Goal: Task Accomplishment & Management: Use online tool/utility

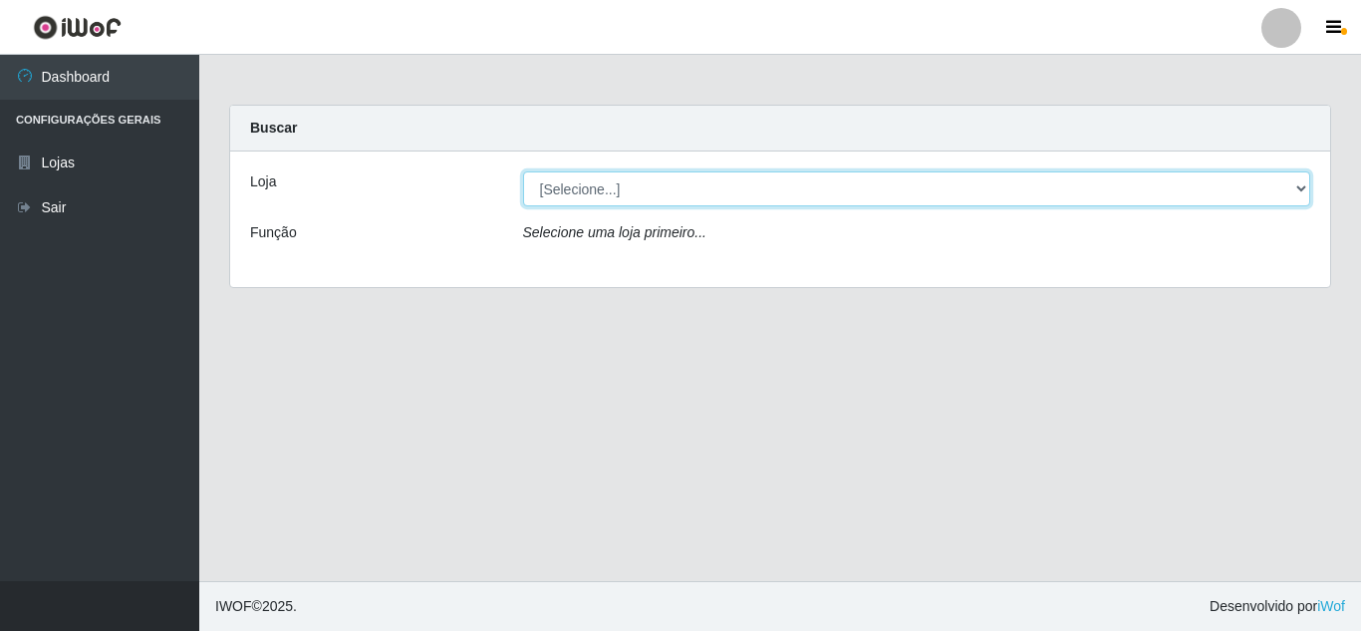
click at [662, 183] on select "[Selecione...] Queiroz [GEOGRAPHIC_DATA] - [GEOGRAPHIC_DATA]" at bounding box center [917, 188] width 788 height 35
select select "462"
click at [523, 171] on select "[Selecione...] Queiroz [GEOGRAPHIC_DATA] - [GEOGRAPHIC_DATA]" at bounding box center [917, 188] width 788 height 35
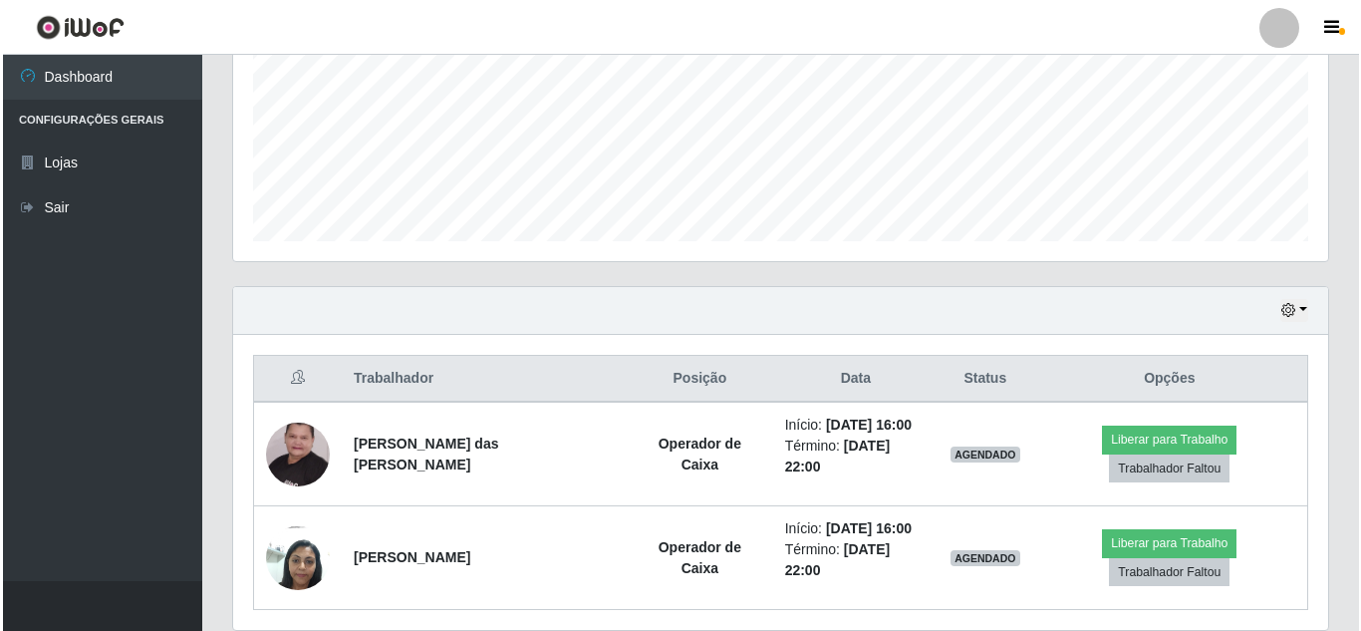
scroll to position [515, 0]
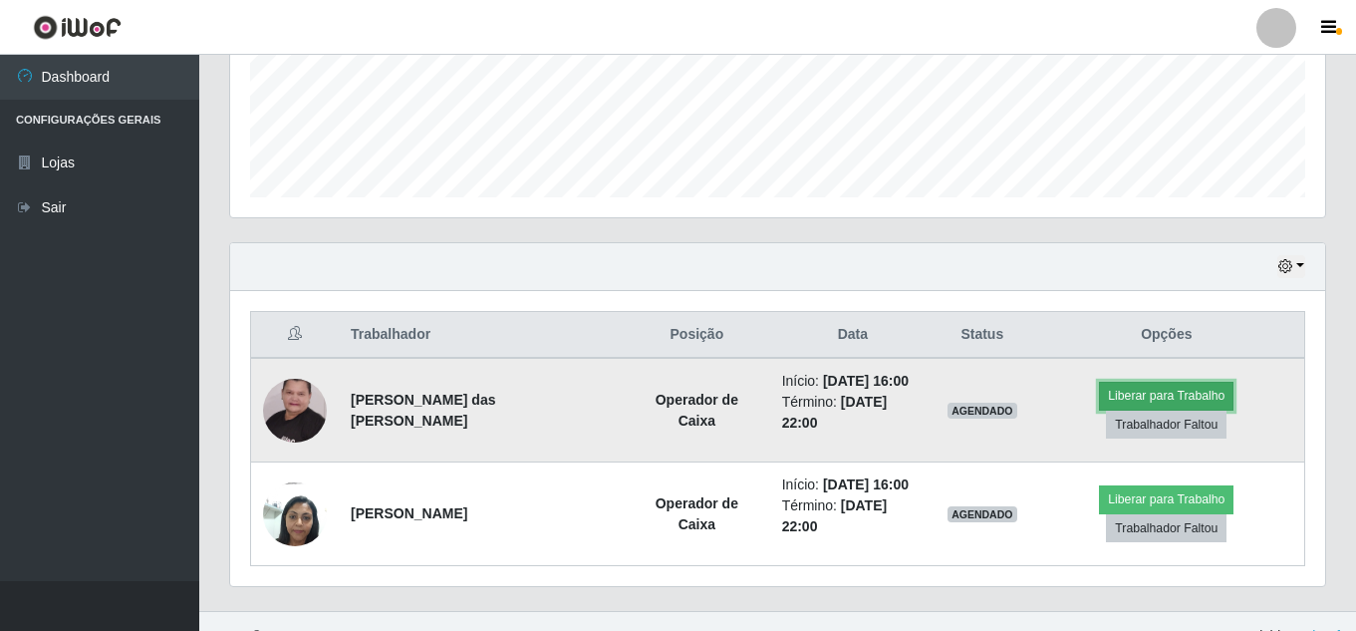
click at [1099, 398] on button "Liberar para Trabalho" at bounding box center [1166, 396] width 135 height 28
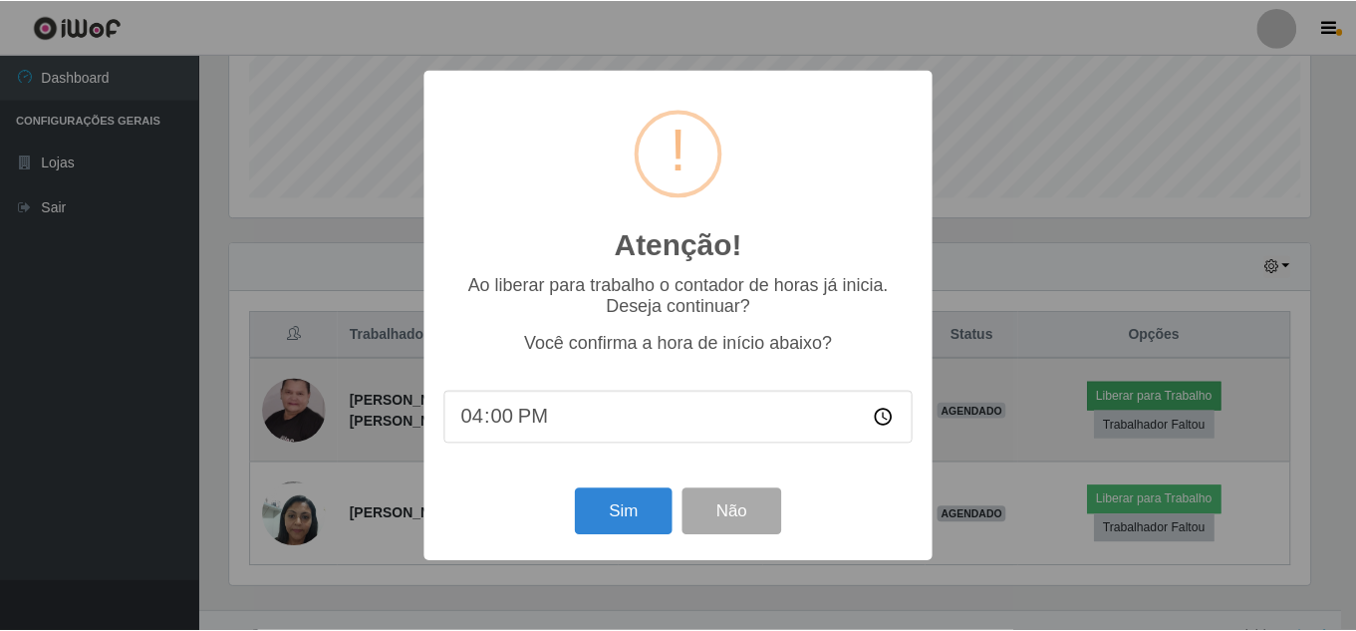
scroll to position [414, 1085]
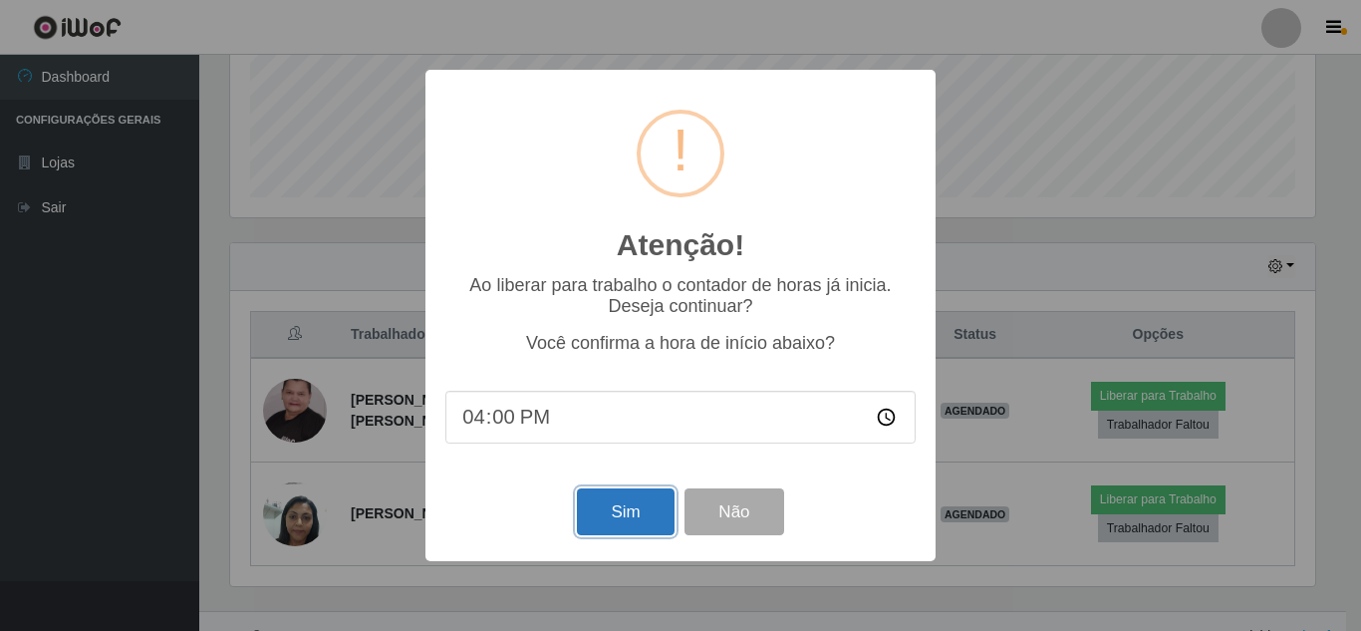
click at [621, 499] on button "Sim" at bounding box center [625, 511] width 97 height 47
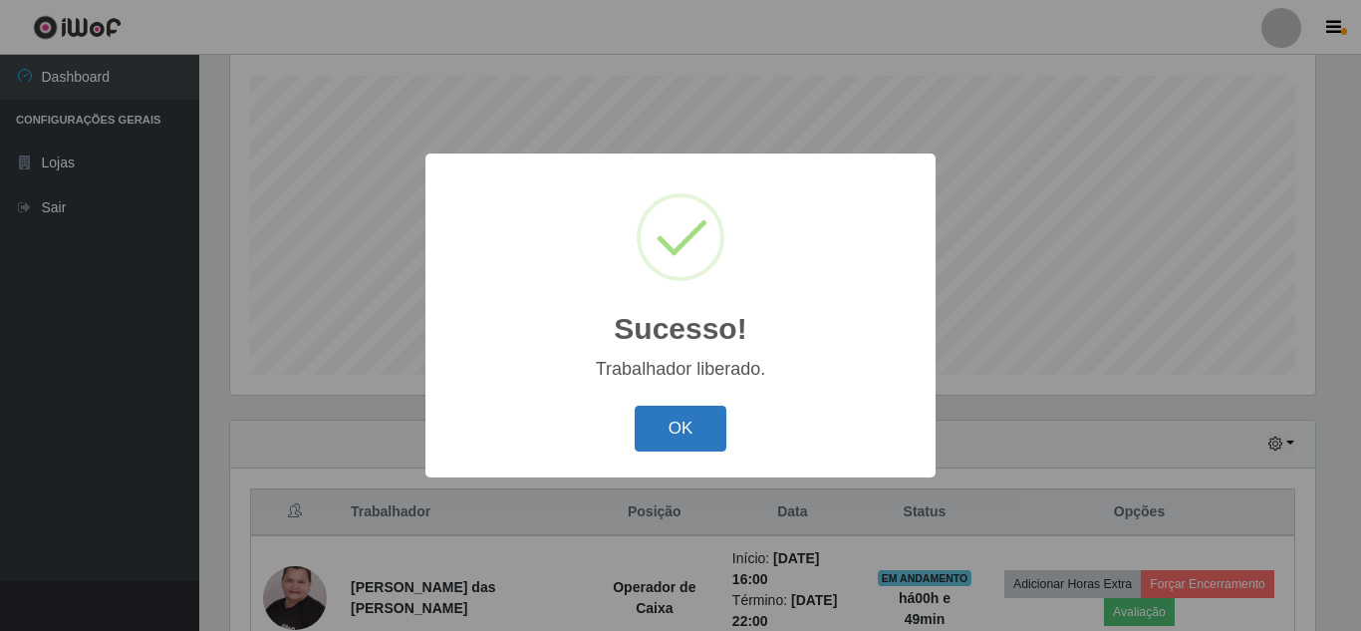
click at [708, 434] on button "OK" at bounding box center [681, 429] width 93 height 47
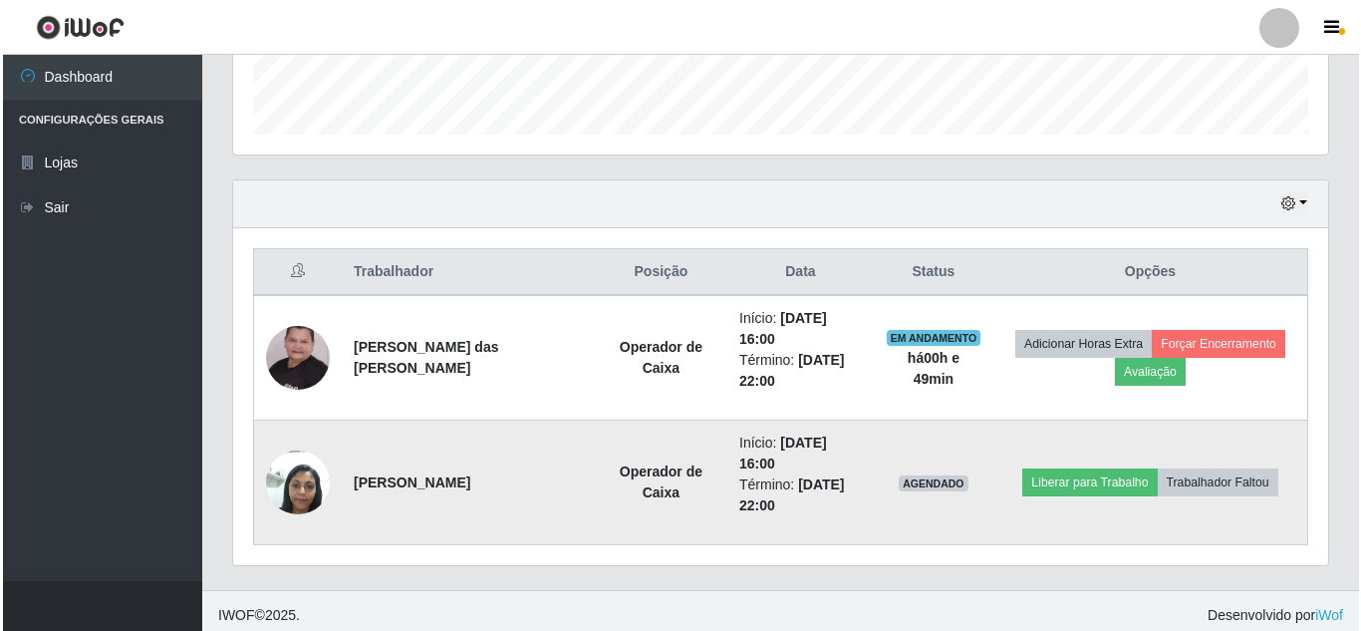
scroll to position [587, 0]
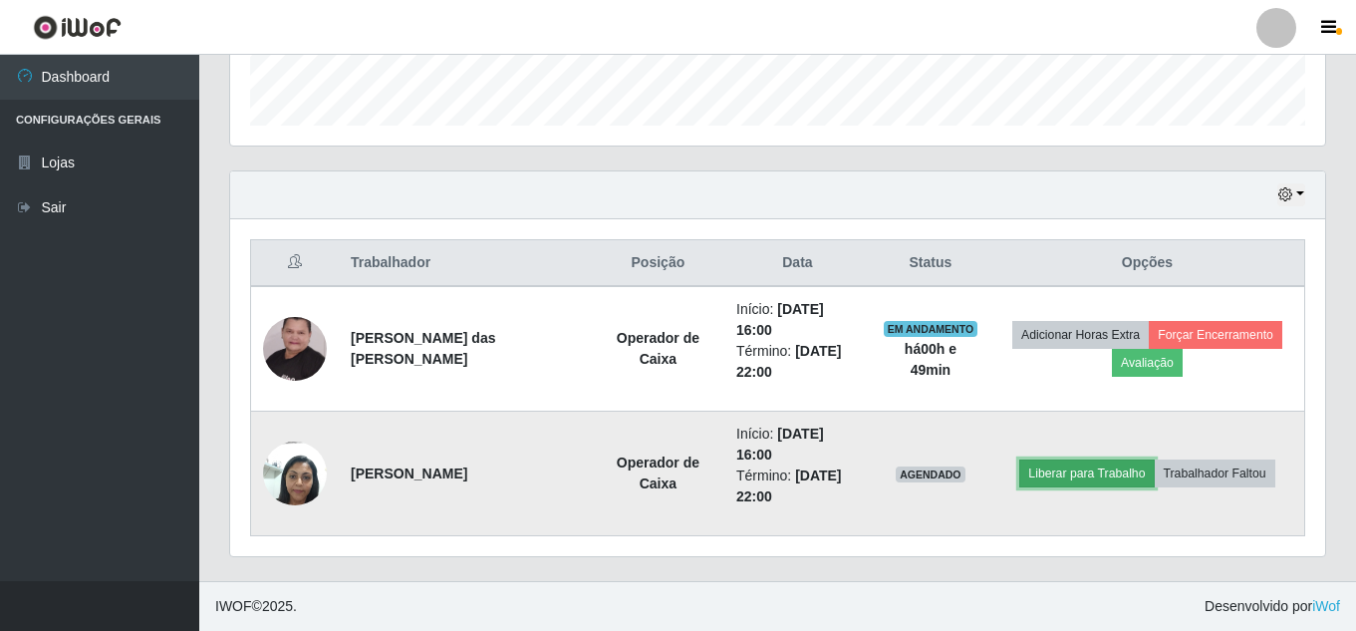
click at [1071, 468] on button "Liberar para Trabalho" at bounding box center [1087, 473] width 135 height 28
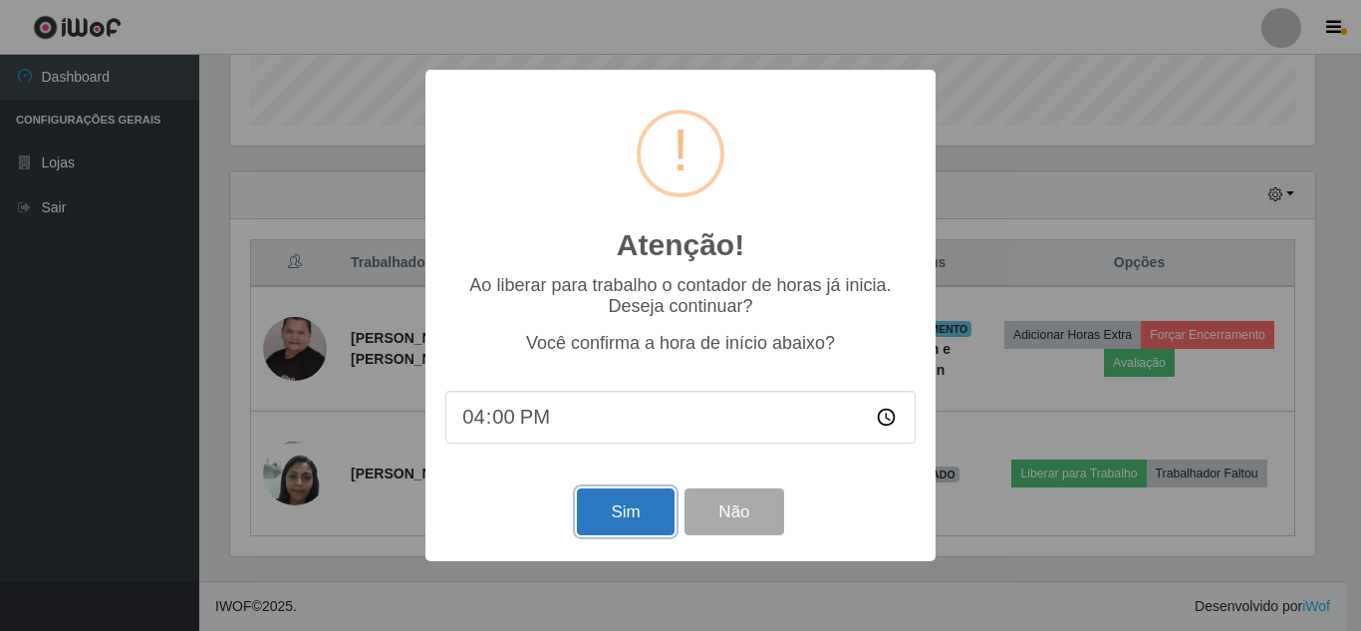
click at [613, 518] on button "Sim" at bounding box center [625, 511] width 97 height 47
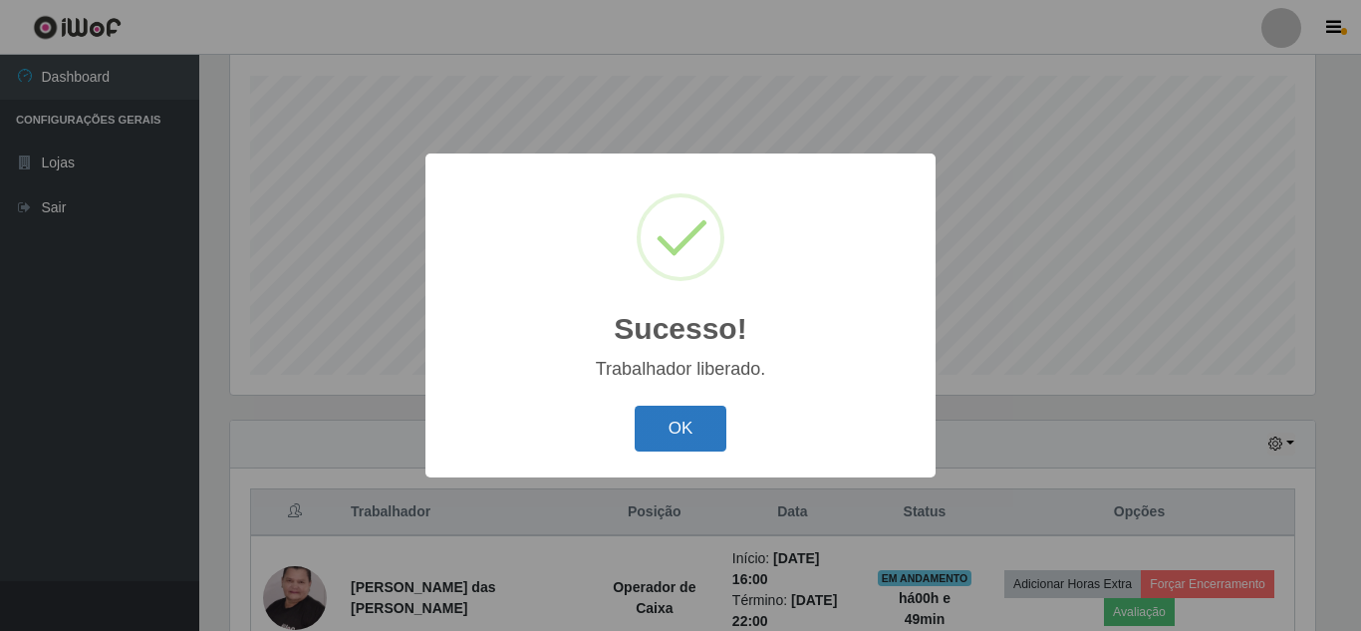
click at [668, 435] on button "OK" at bounding box center [681, 429] width 93 height 47
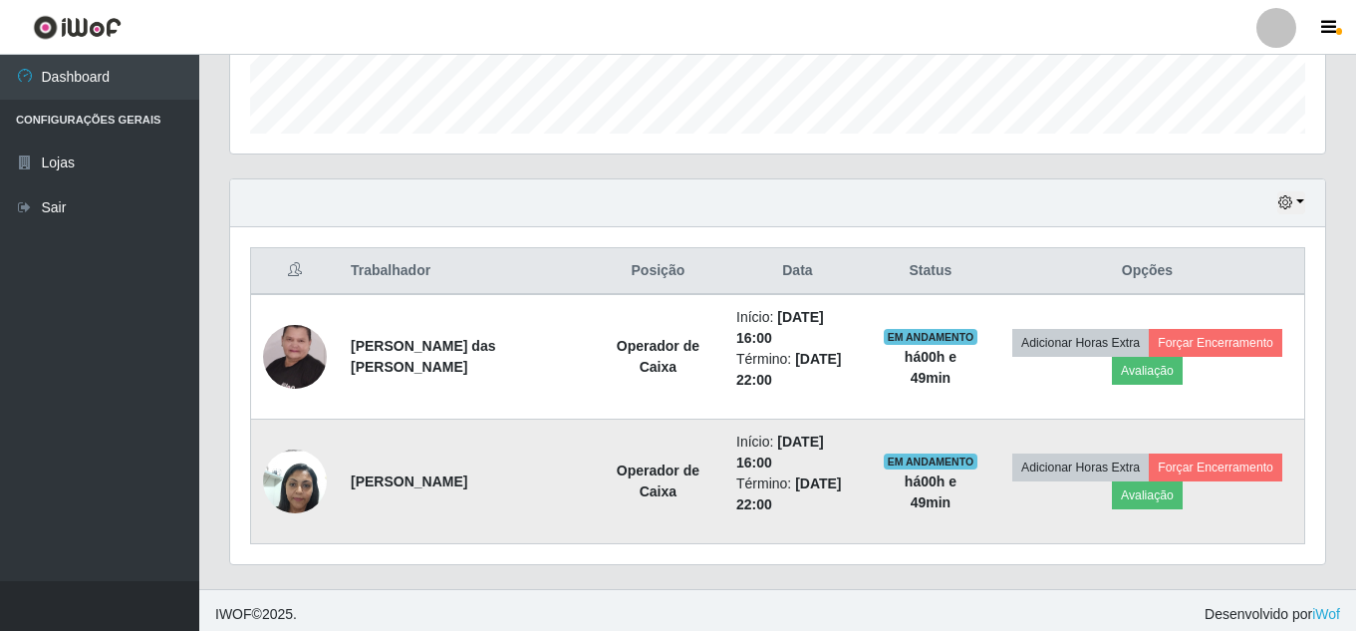
scroll to position [587, 0]
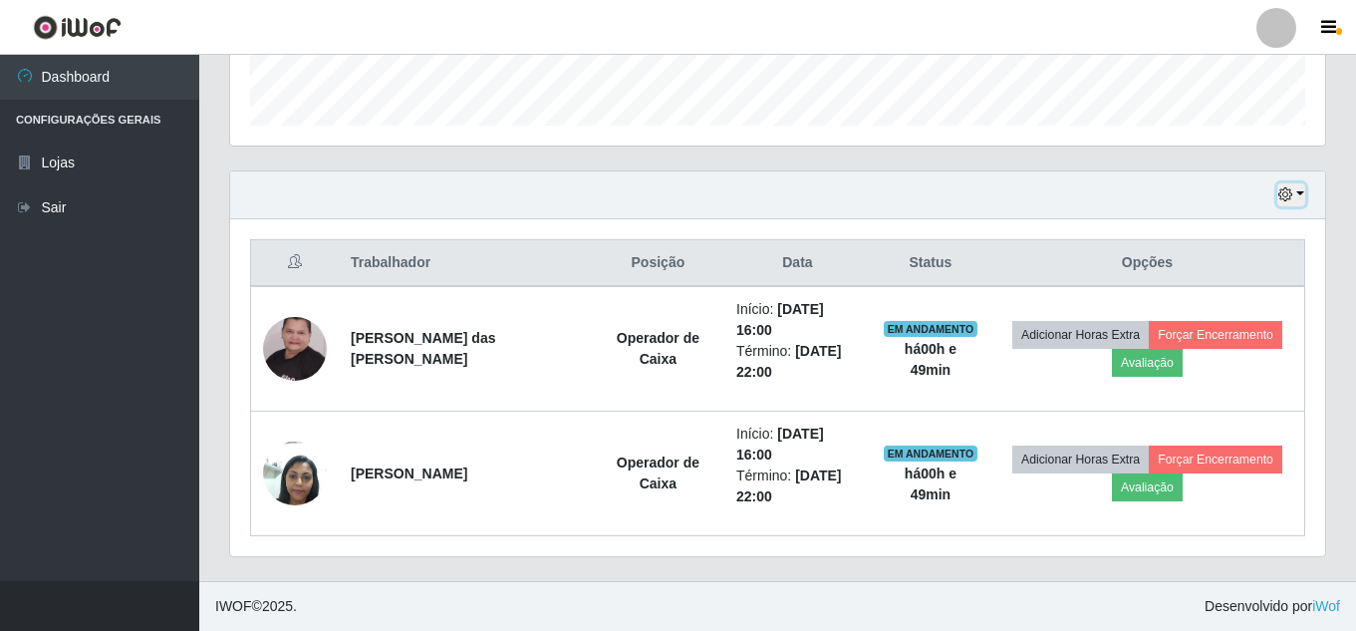
click at [1302, 192] on button "button" at bounding box center [1292, 194] width 28 height 23
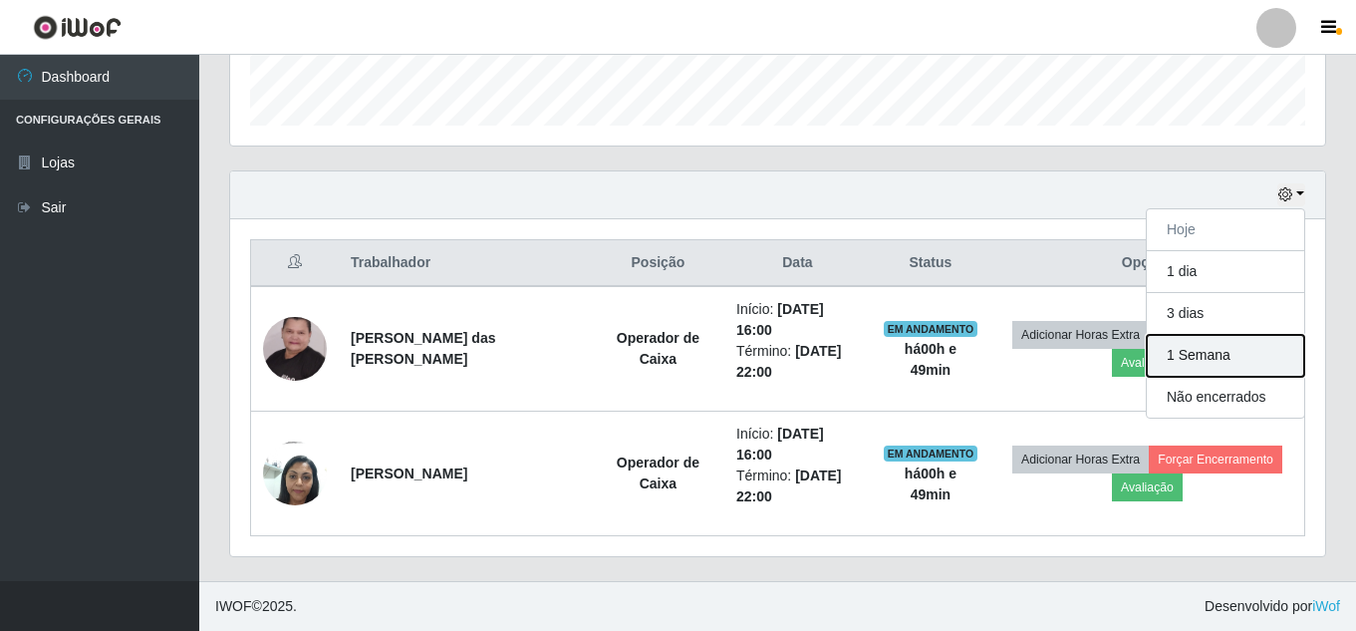
click at [1184, 355] on button "1 Semana" at bounding box center [1225, 356] width 157 height 42
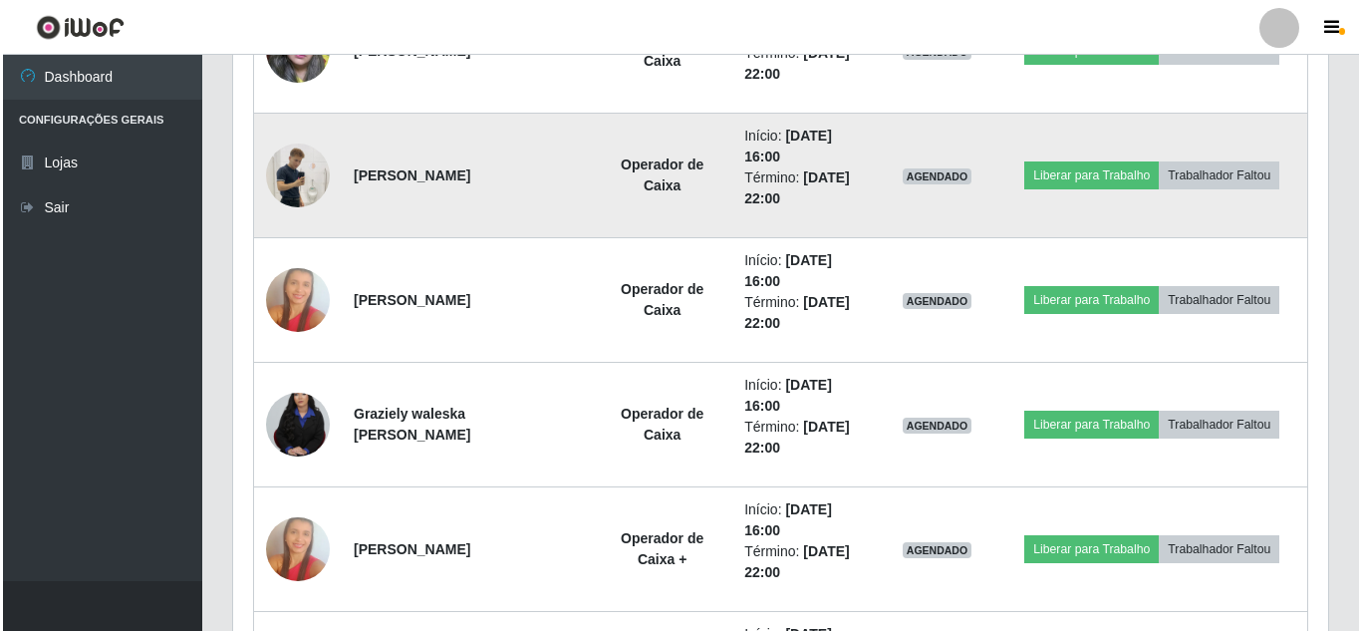
scroll to position [1384, 0]
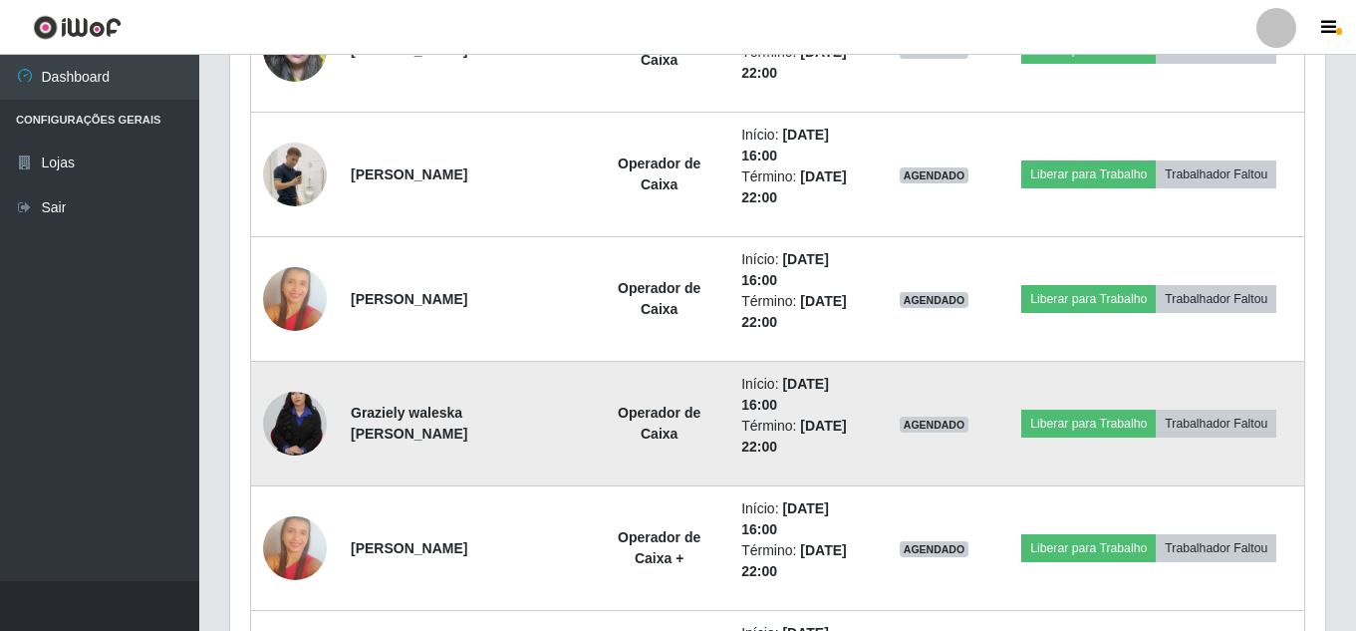
click at [290, 432] on img at bounding box center [295, 424] width 64 height 96
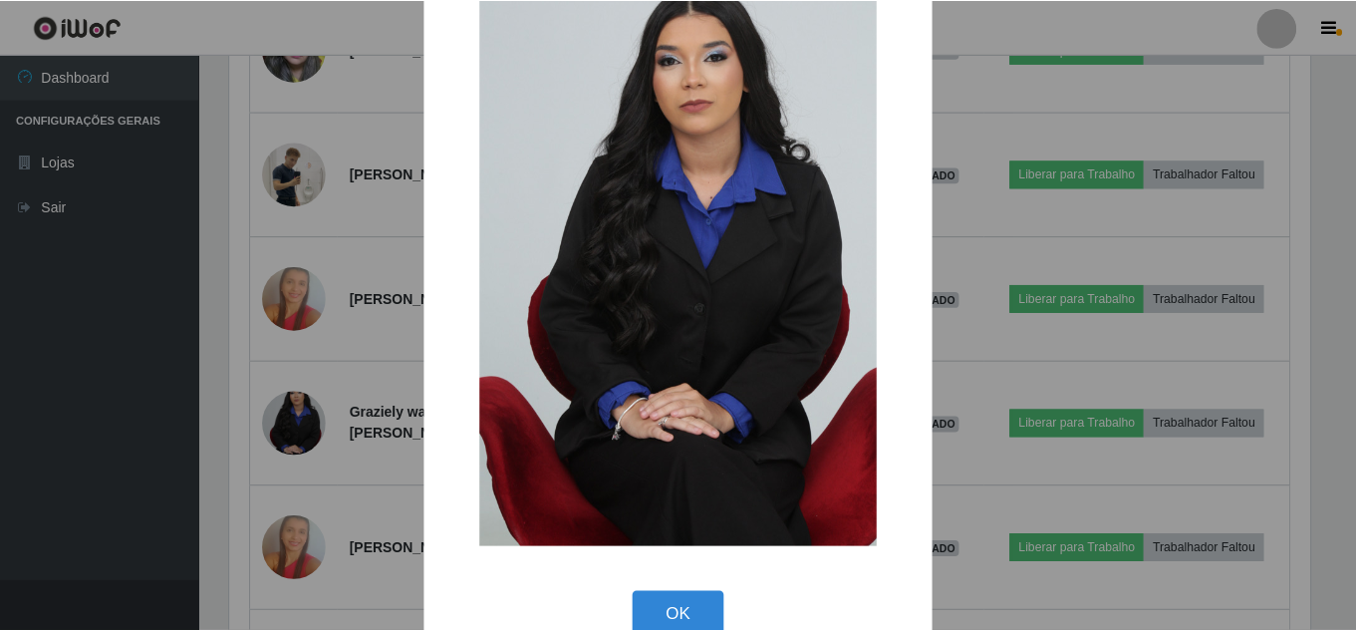
scroll to position [0, 0]
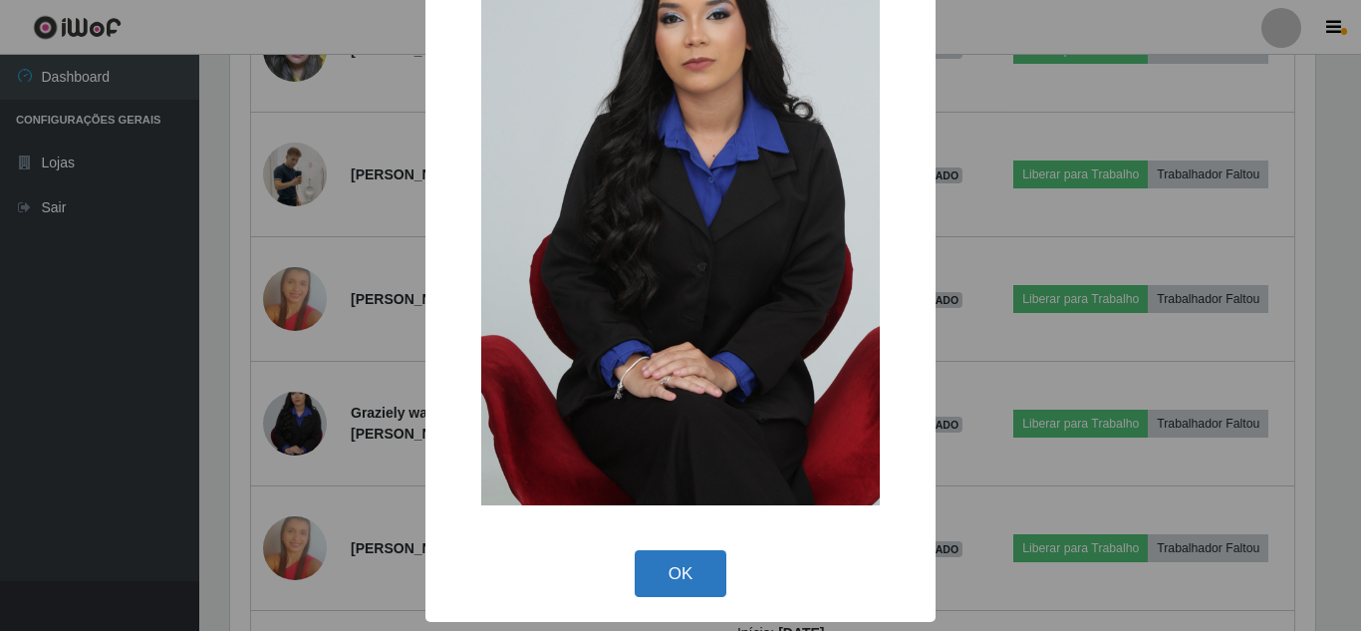
click at [669, 569] on button "OK" at bounding box center [681, 573] width 93 height 47
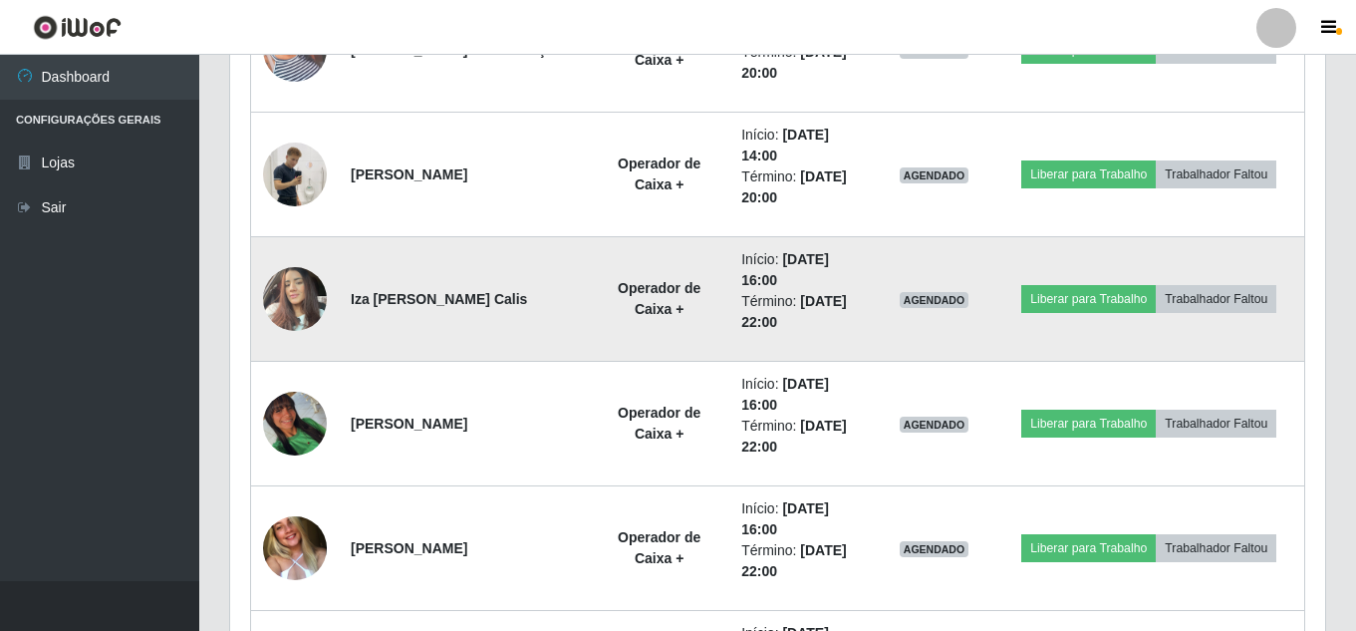
click at [301, 293] on img at bounding box center [295, 298] width 64 height 85
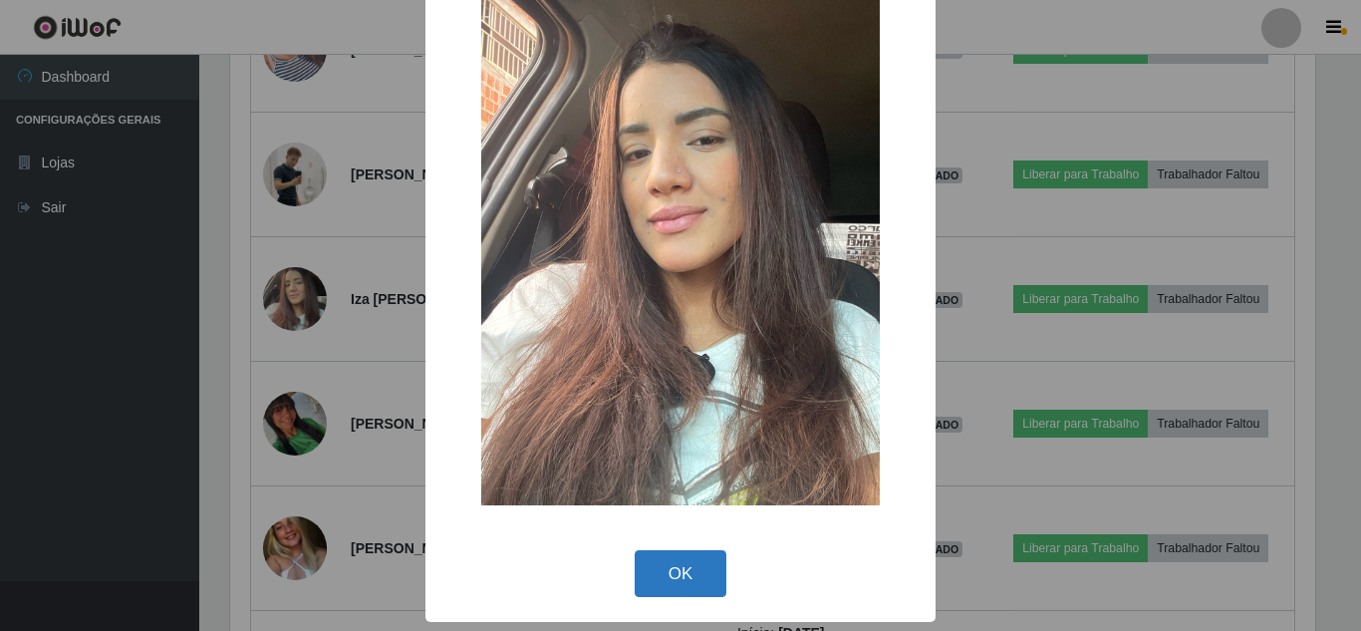
click at [698, 569] on button "OK" at bounding box center [681, 573] width 93 height 47
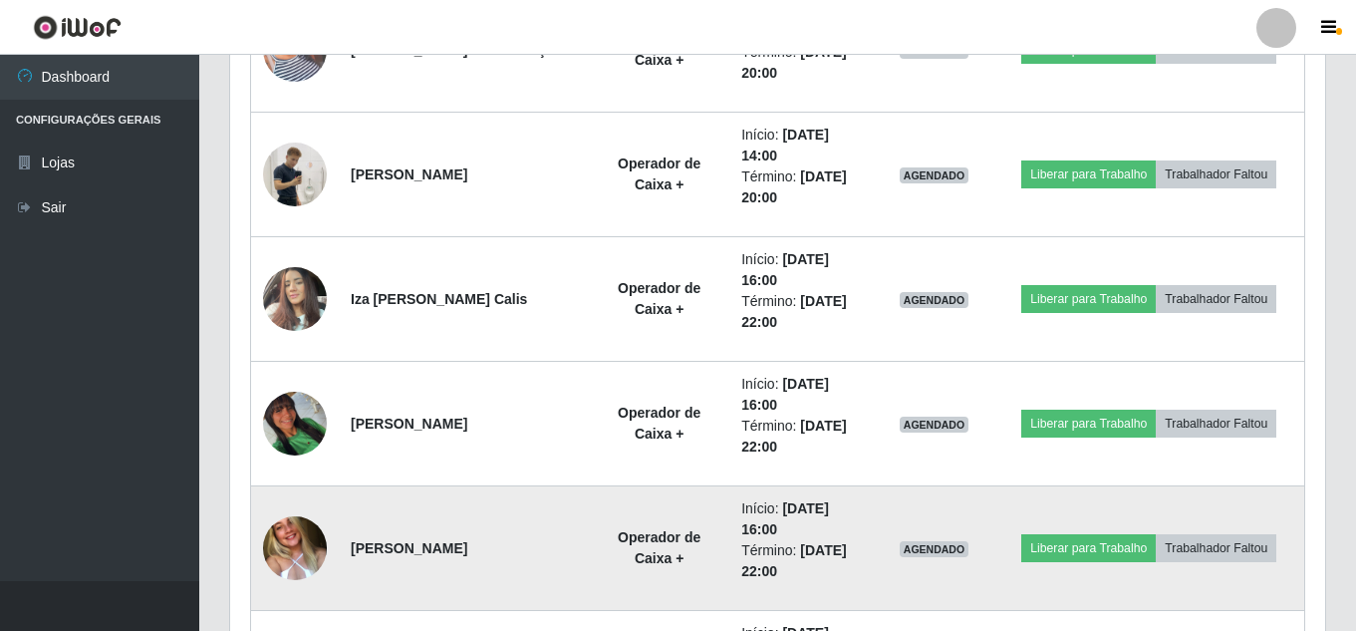
click at [285, 546] on img at bounding box center [295, 548] width 64 height 84
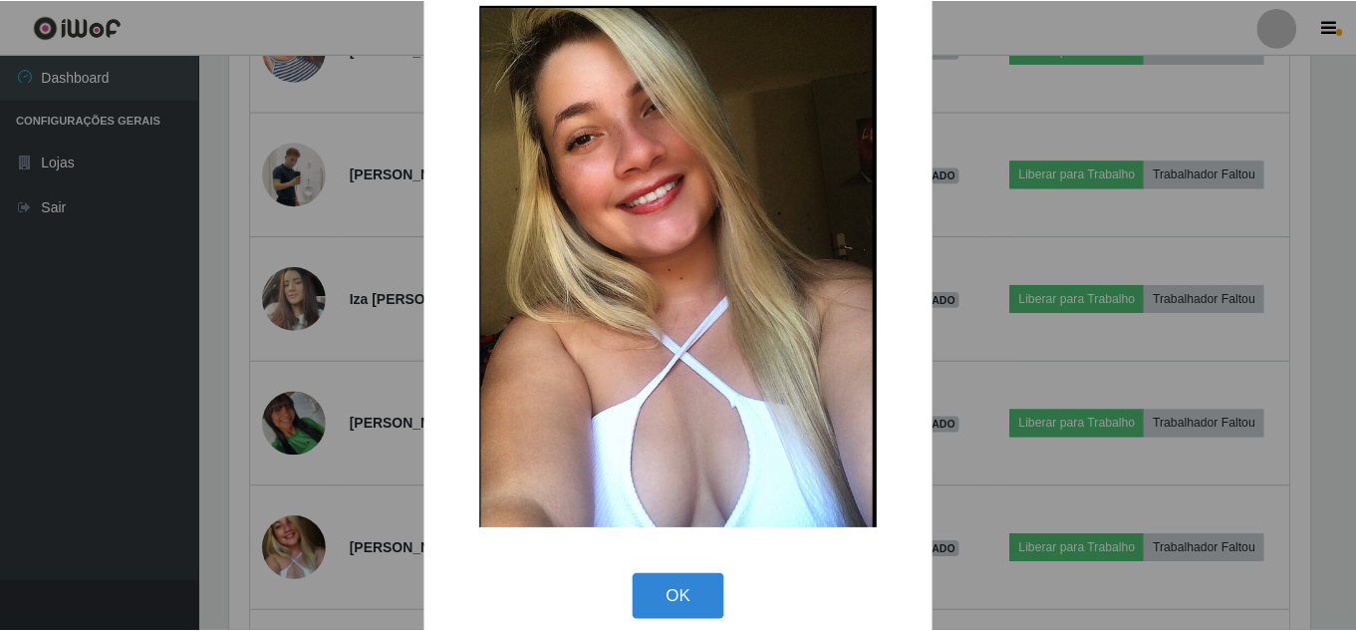
scroll to position [68, 0]
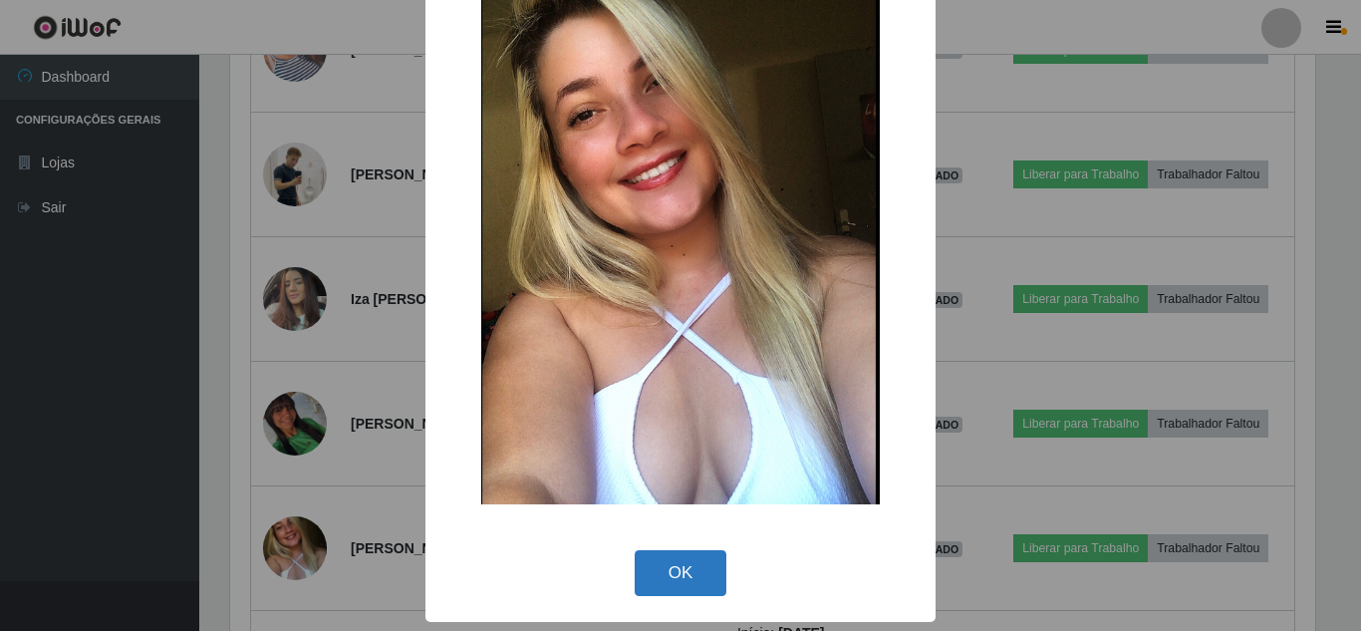
click at [650, 586] on button "OK" at bounding box center [681, 573] width 93 height 47
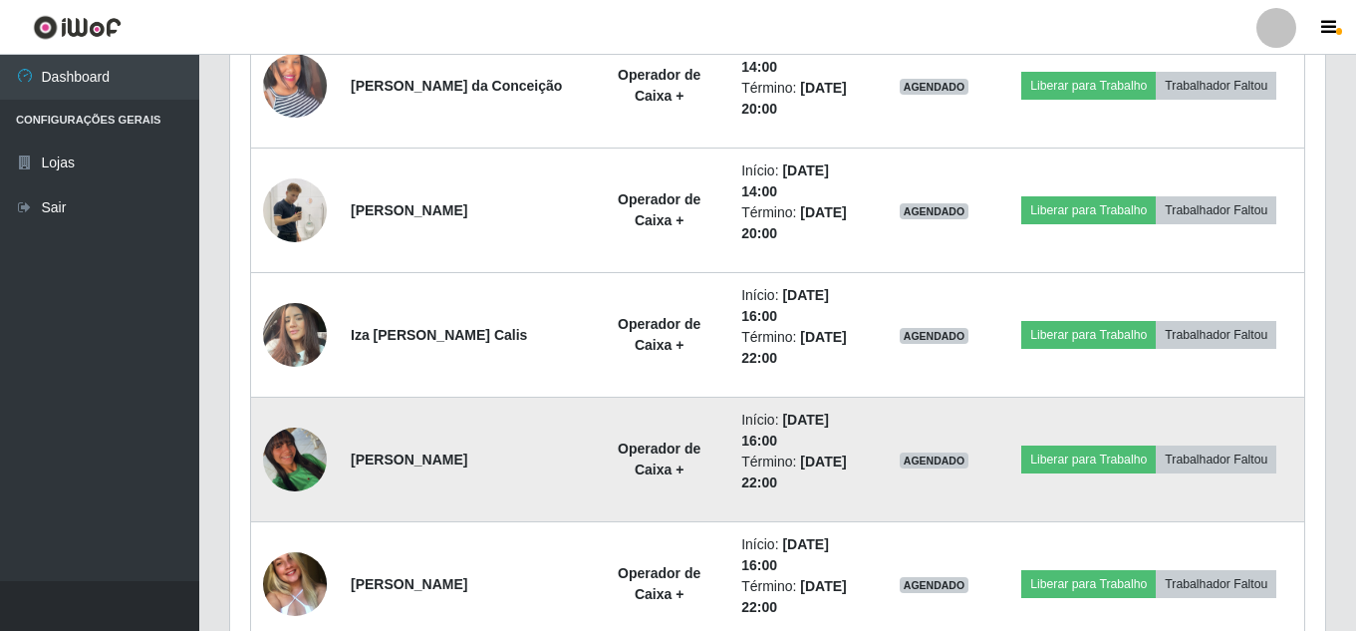
scroll to position [2306, 0]
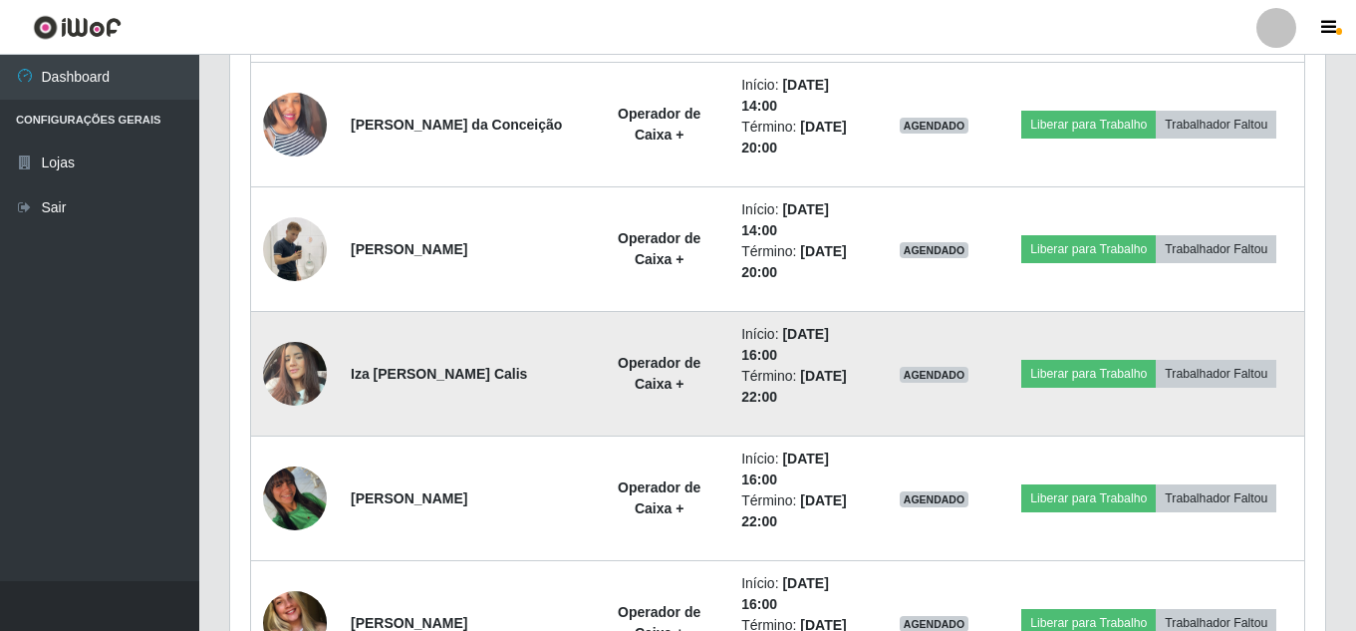
click at [310, 374] on img at bounding box center [295, 373] width 64 height 85
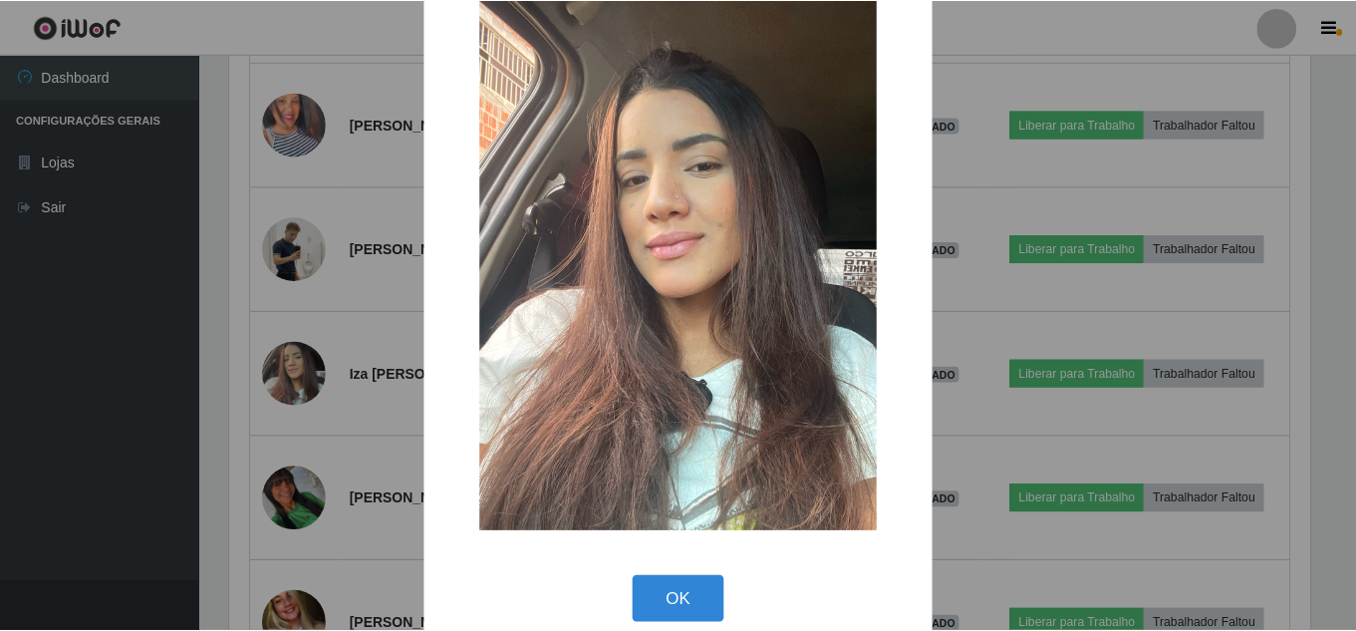
scroll to position [75, 0]
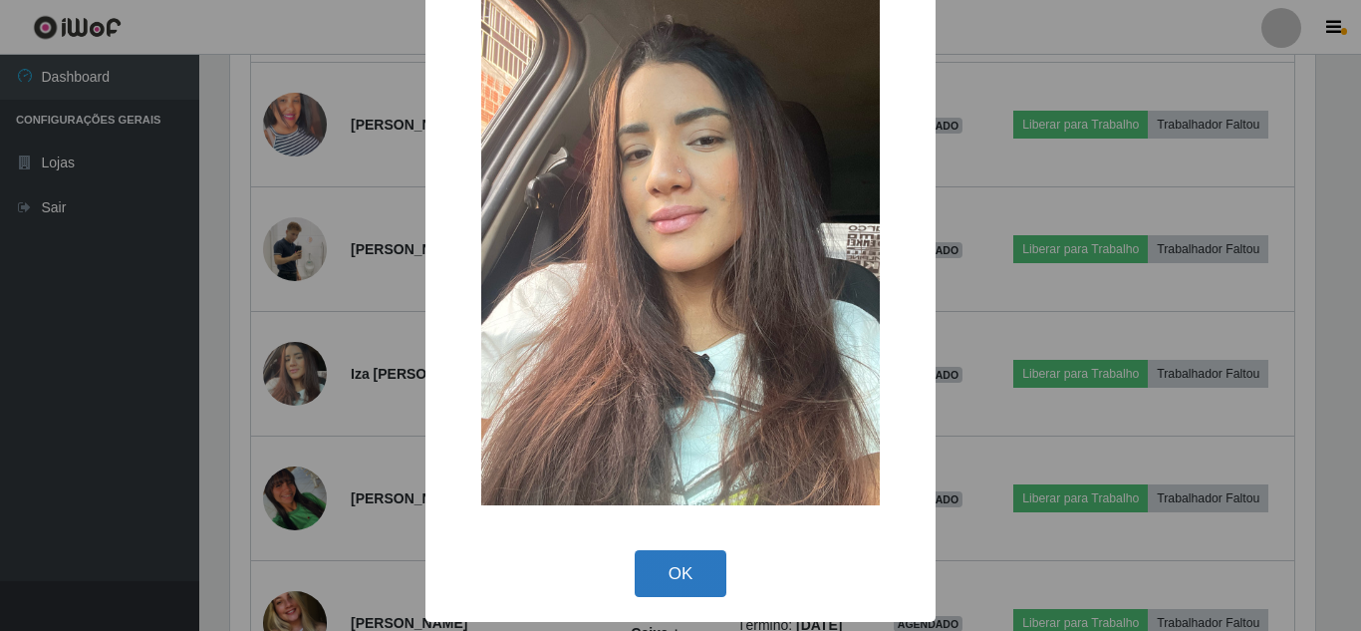
click at [703, 578] on button "OK" at bounding box center [681, 573] width 93 height 47
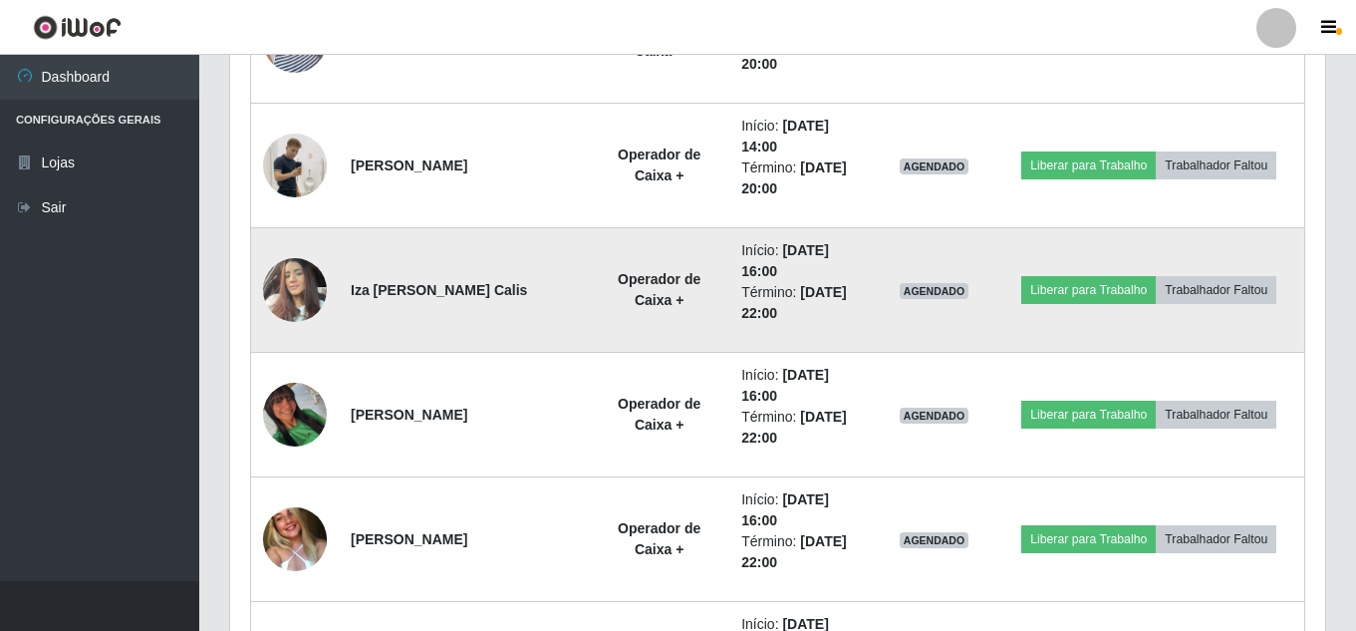
scroll to position [2505, 0]
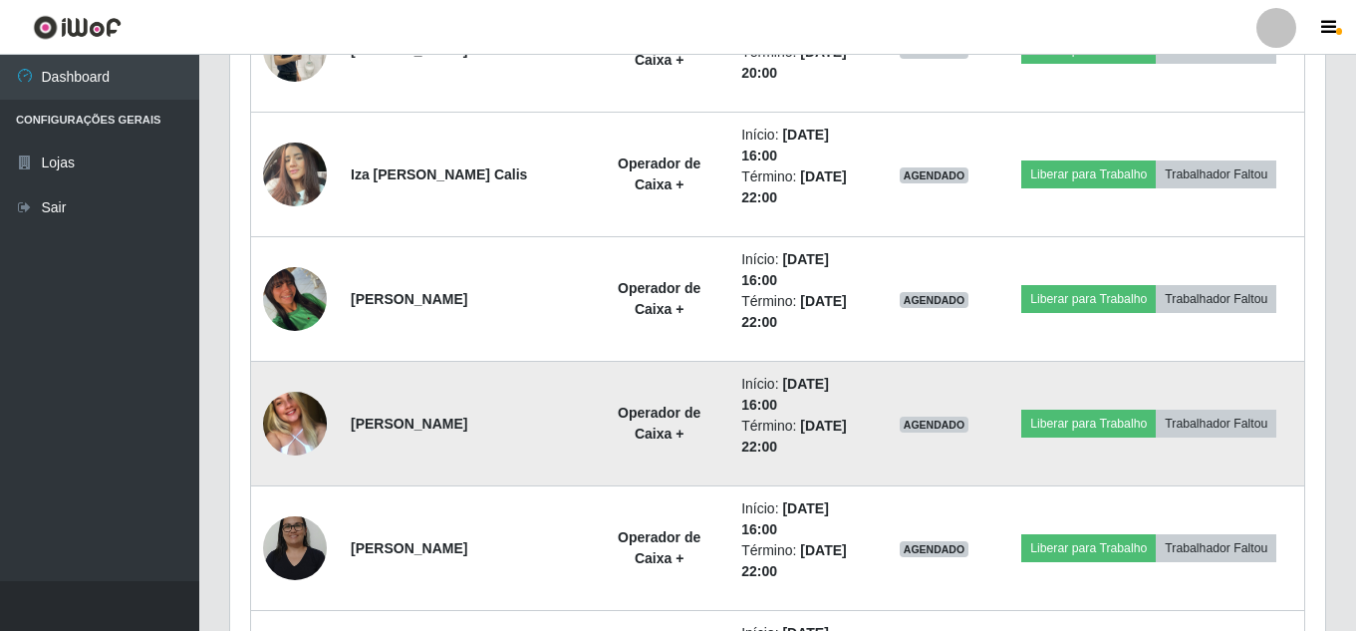
click at [300, 426] on img at bounding box center [295, 424] width 64 height 84
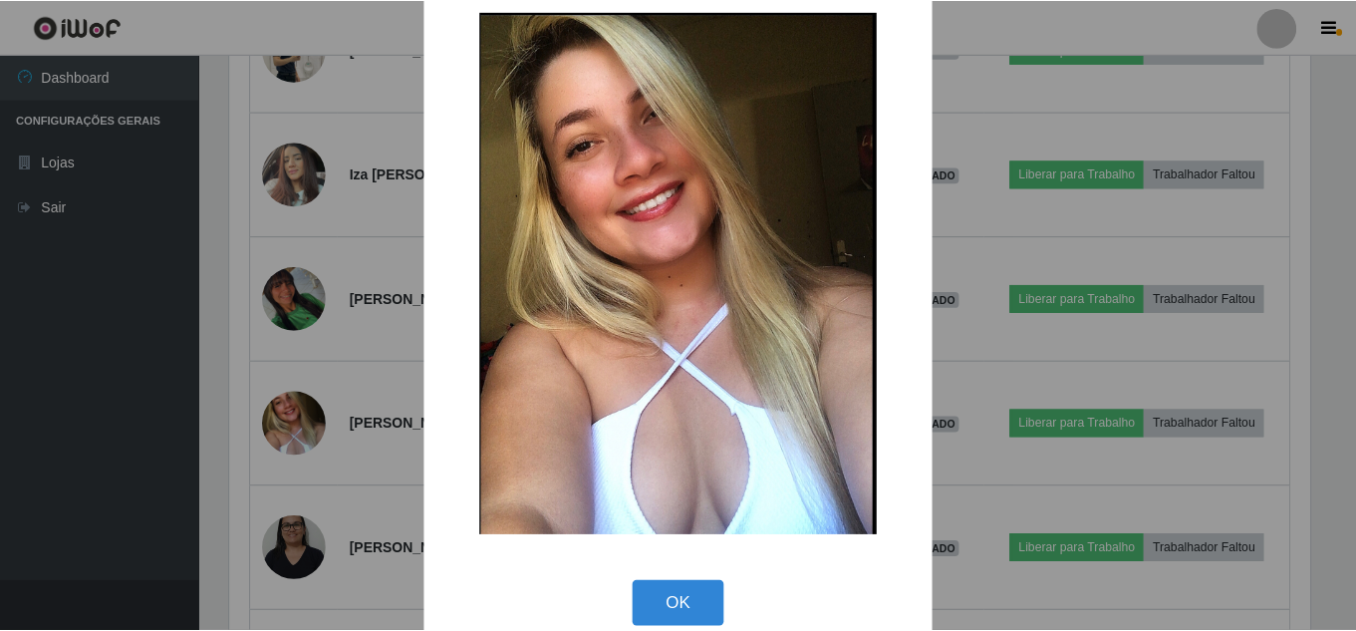
scroll to position [68, 0]
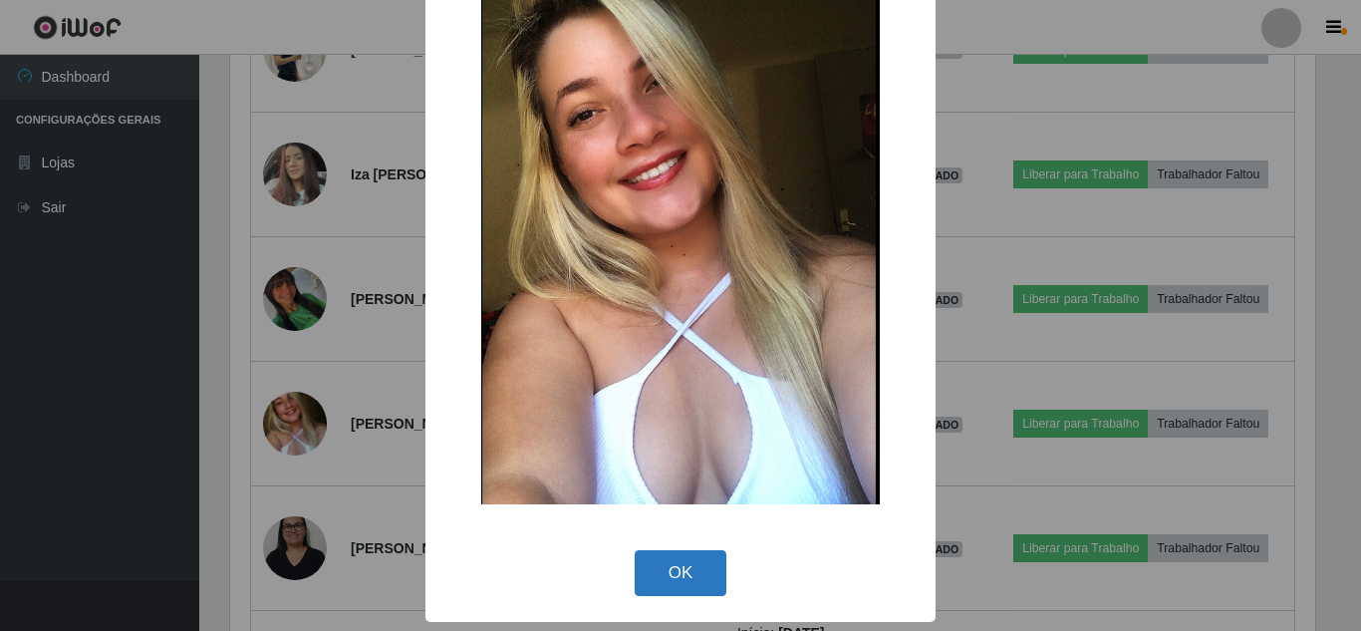
click at [649, 583] on button "OK" at bounding box center [681, 573] width 93 height 47
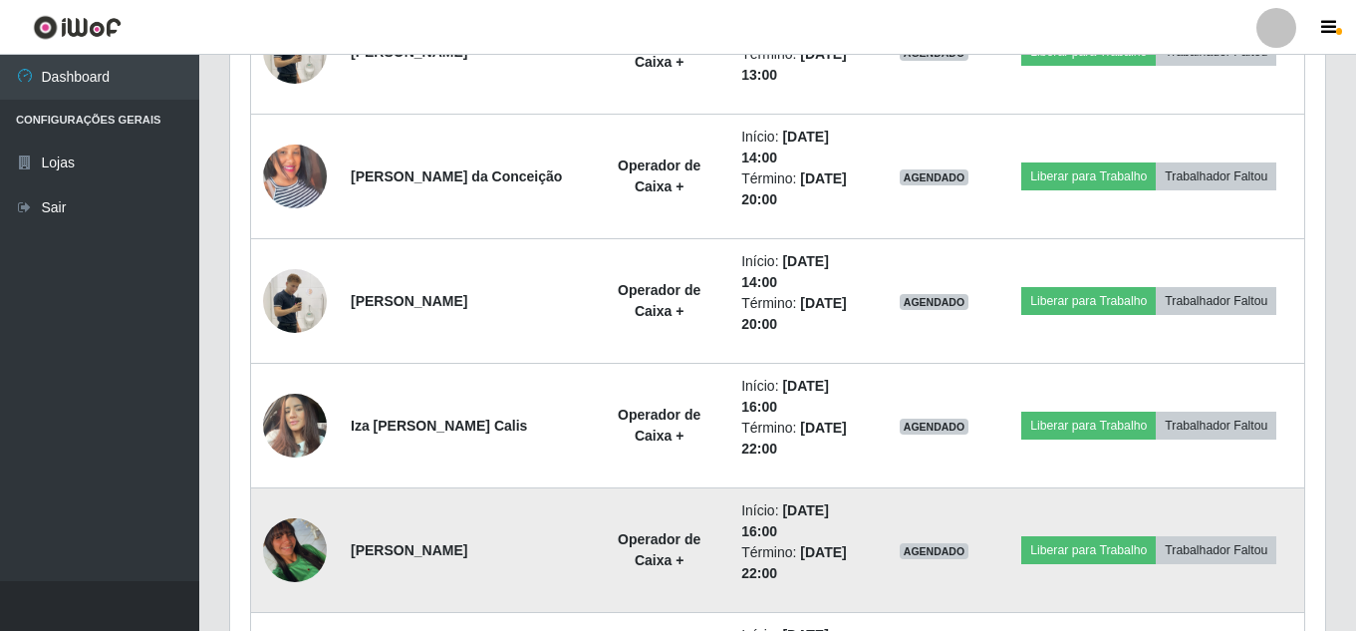
scroll to position [2206, 0]
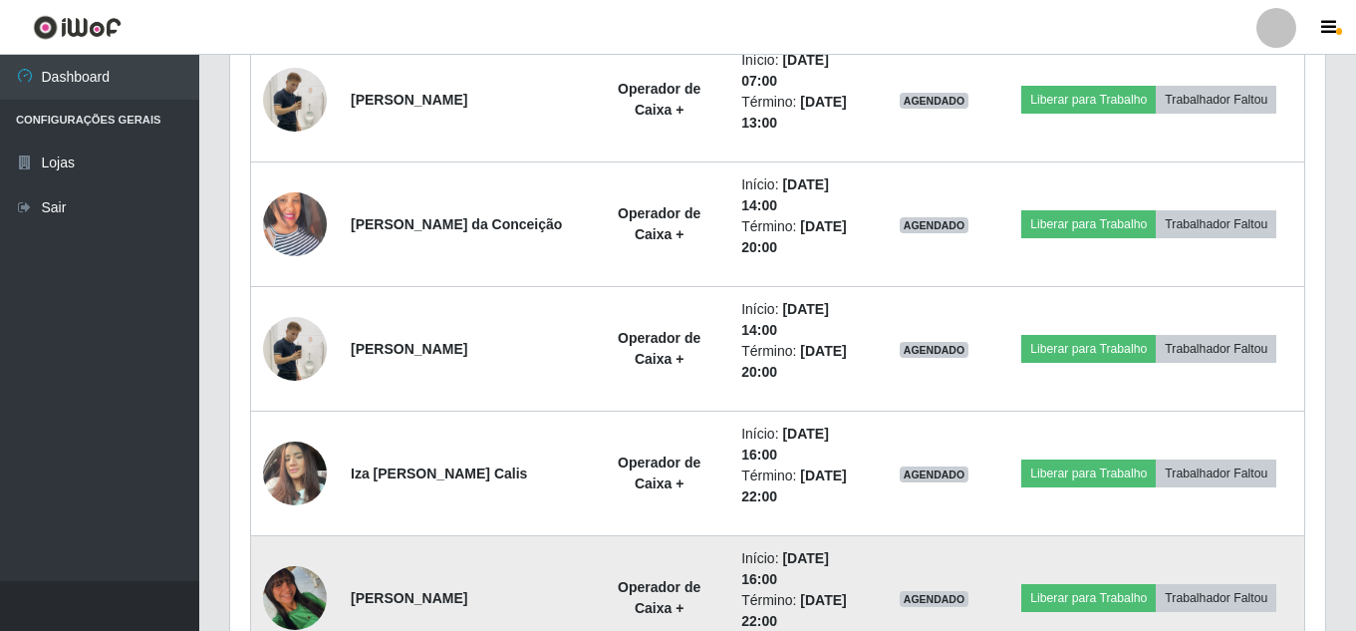
click at [281, 592] on img at bounding box center [295, 598] width 64 height 64
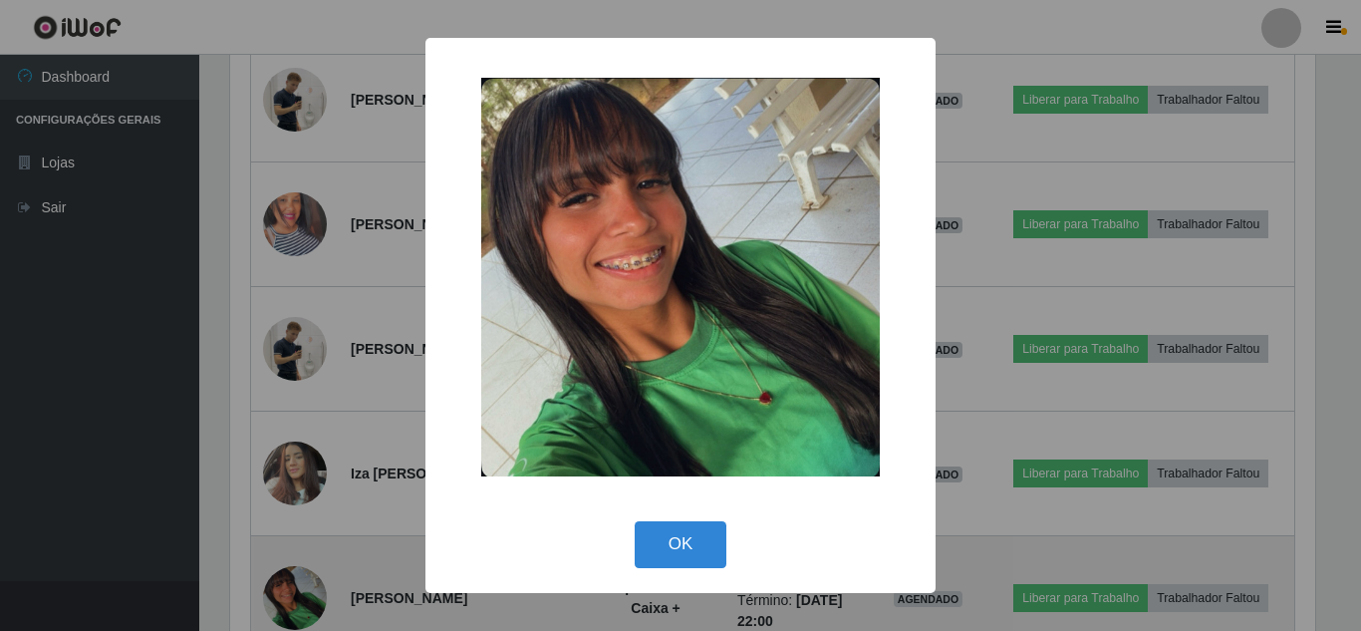
click at [281, 592] on div "× OK Cancel" at bounding box center [680, 315] width 1361 height 631
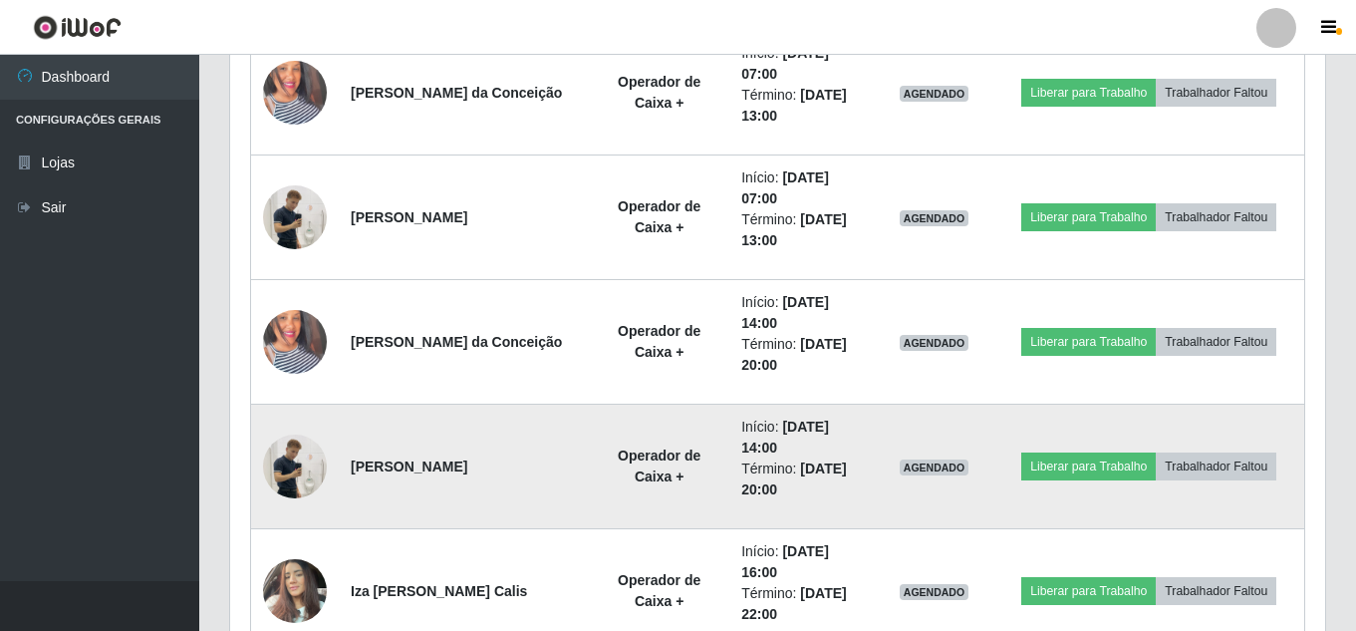
scroll to position [1907, 0]
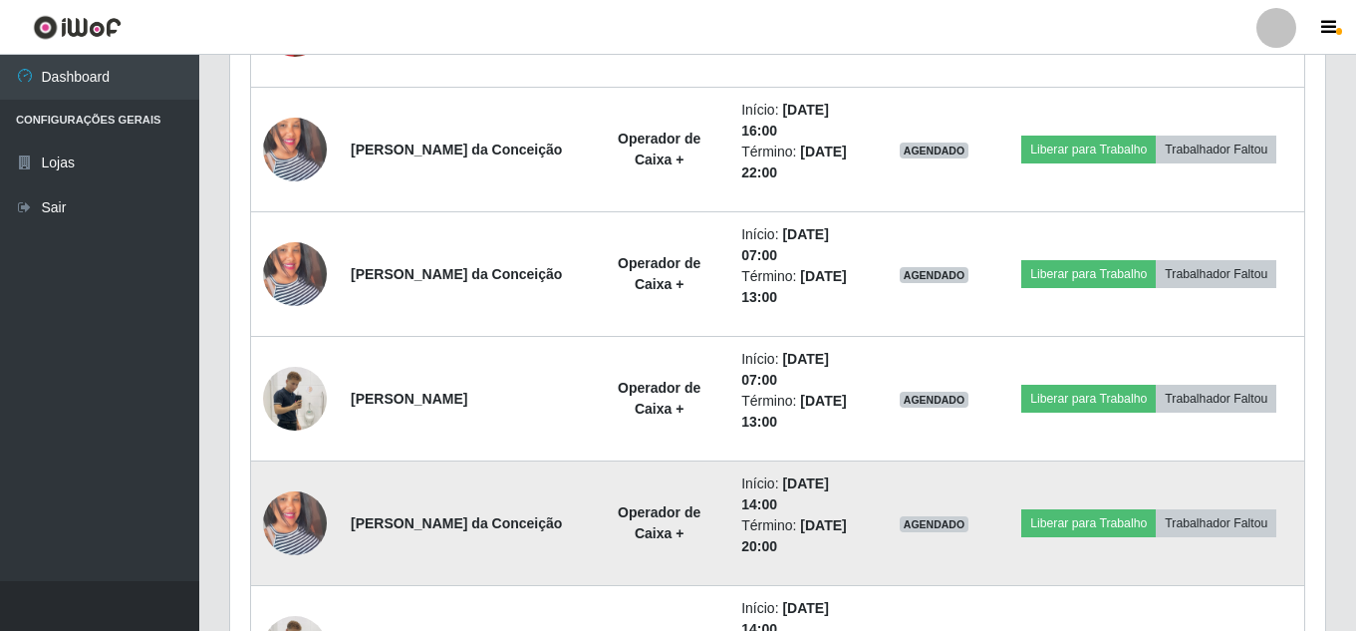
click at [309, 527] on img at bounding box center [295, 523] width 64 height 114
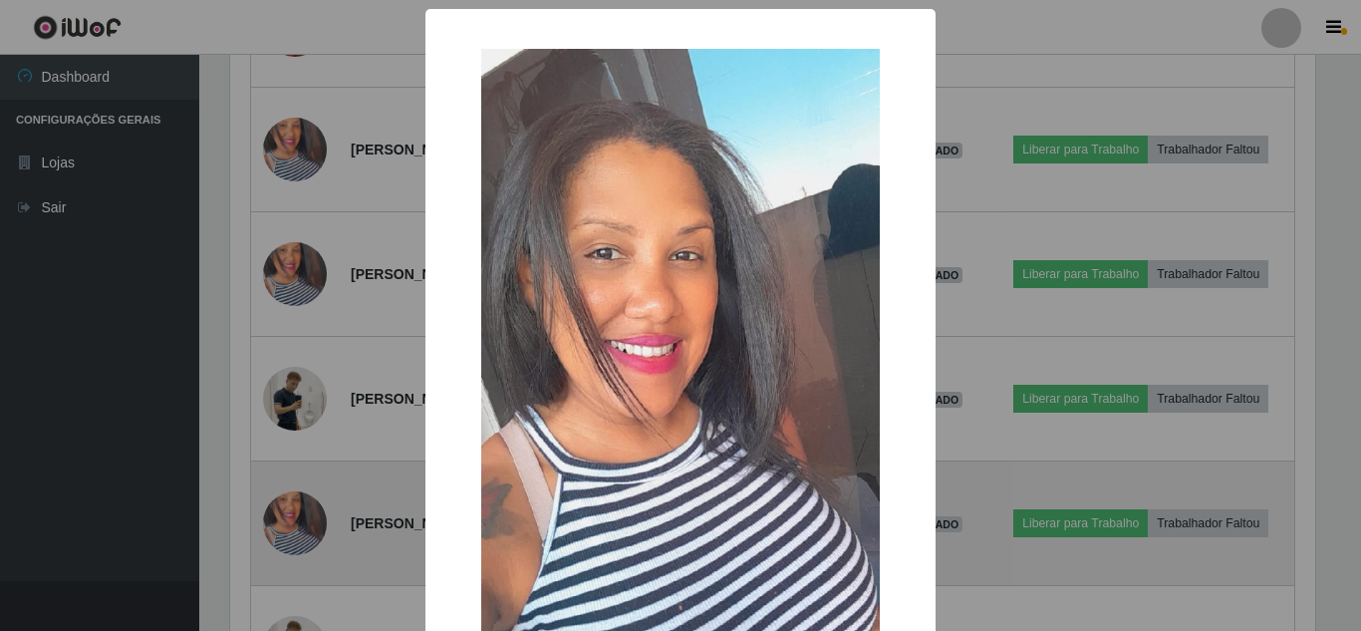
click at [309, 527] on div "× OK Cancel" at bounding box center [680, 315] width 1361 height 631
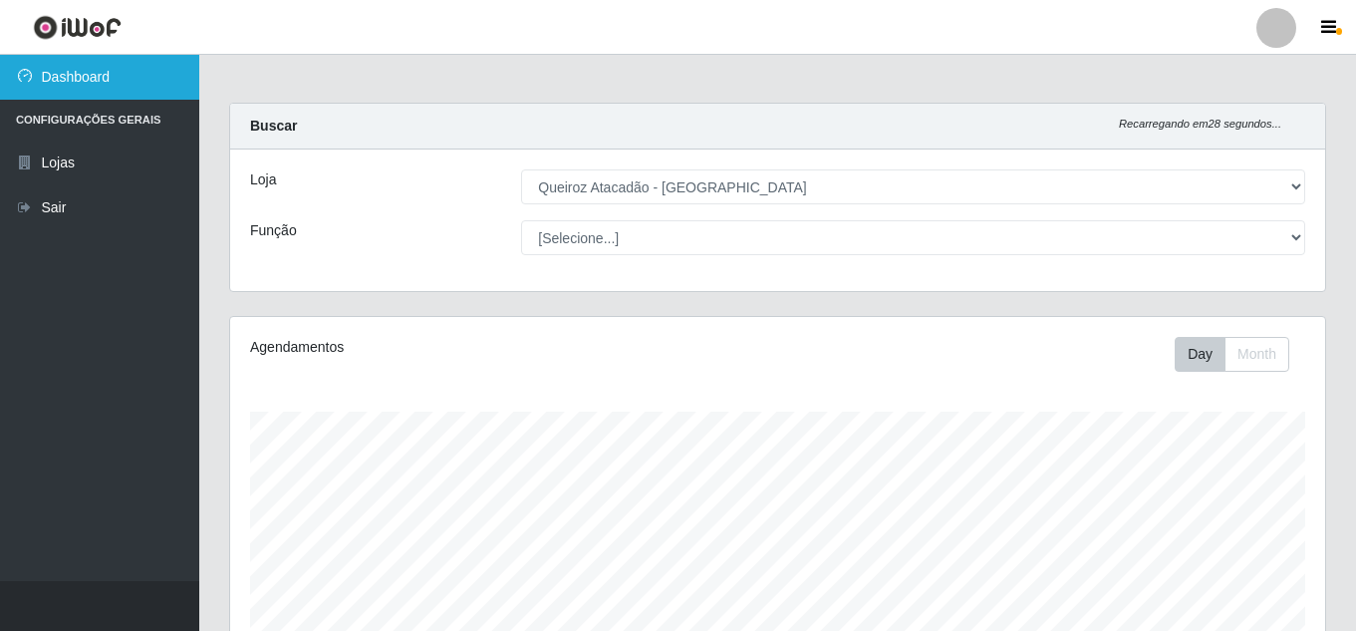
scroll to position [0, 0]
